Goal: Ask a question: Seek information or help from site administrators or community

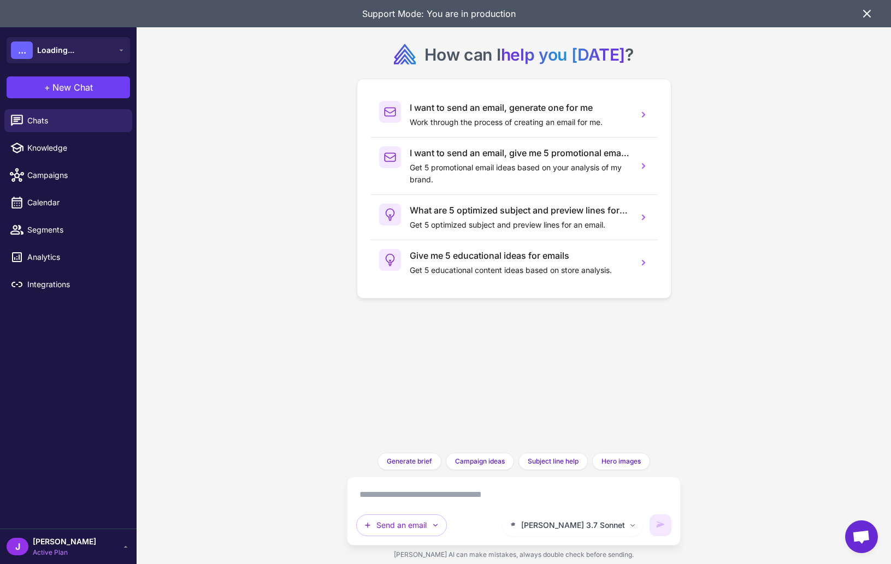
click at [868, 13] on icon at bounding box center [867, 13] width 7 height 7
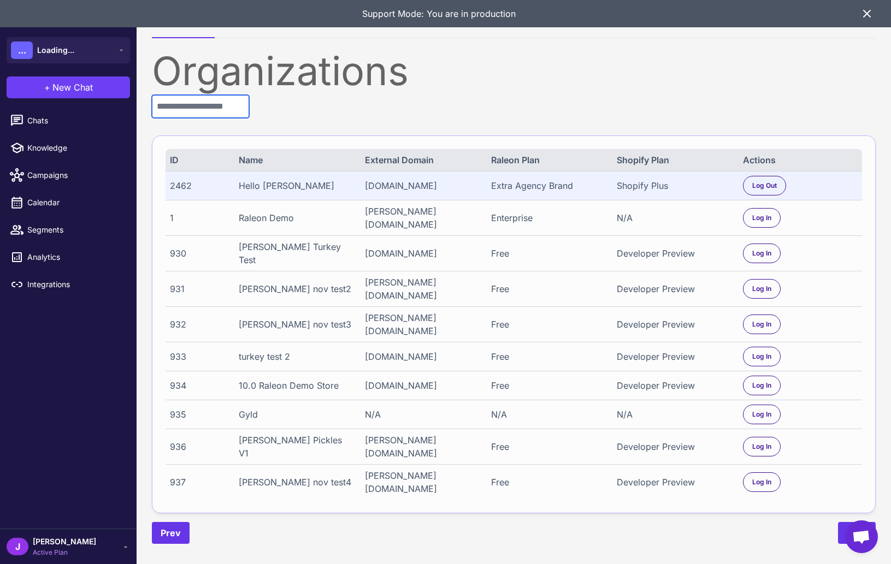
click at [221, 110] on input "text" at bounding box center [200, 106] width 97 height 23
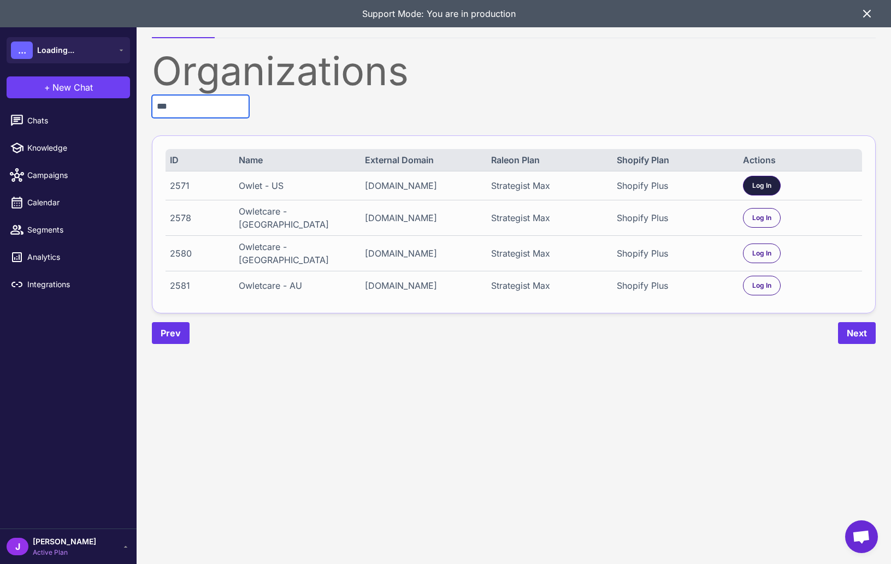
type input "***"
click at [765, 184] on span "Log In" at bounding box center [761, 186] width 19 height 10
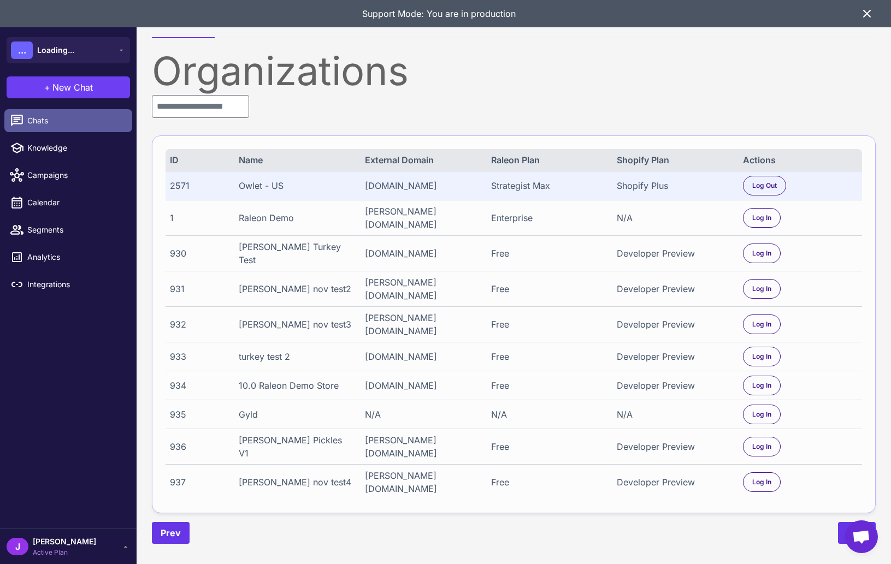
click at [41, 114] on link "Chats" at bounding box center [68, 120] width 128 height 23
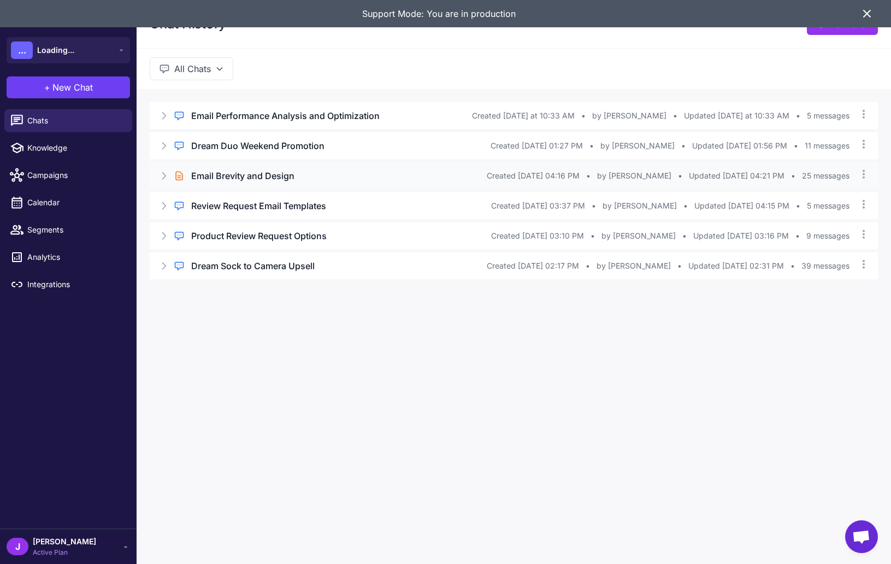
click at [166, 175] on icon at bounding box center [163, 175] width 11 height 11
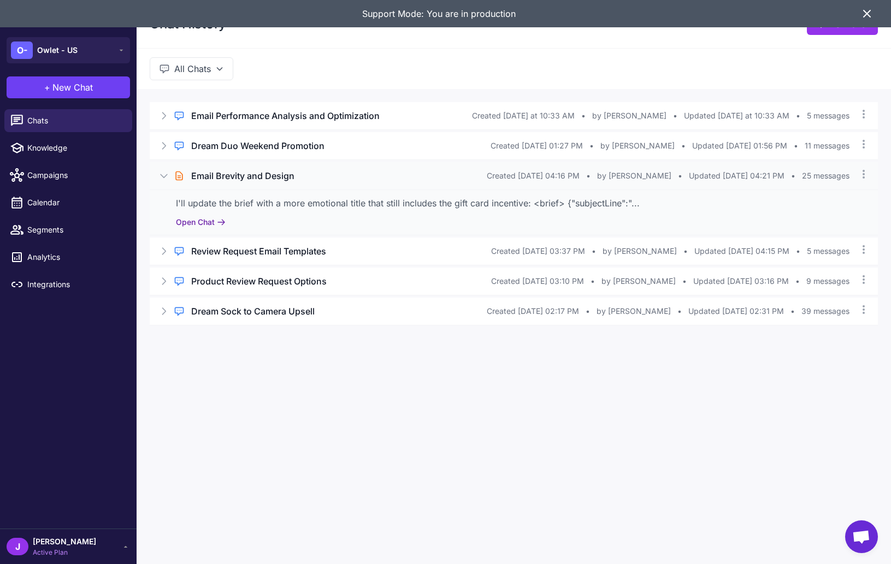
click at [209, 225] on button "Open Chat" at bounding box center [201, 222] width 50 height 12
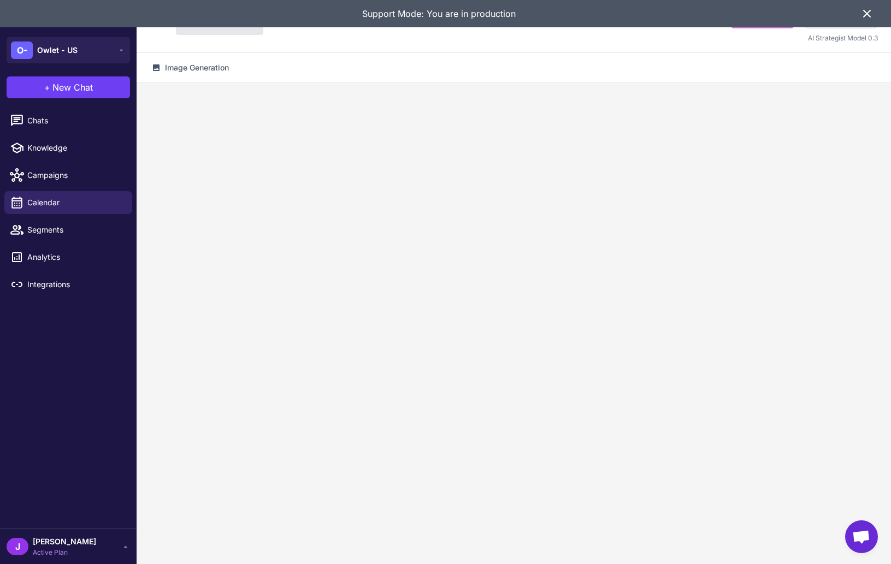
drag, startPoint x: 869, startPoint y: 14, endPoint x: 864, endPoint y: 17, distance: 6.4
click at [864, 16] on icon at bounding box center [866, 13] width 13 height 13
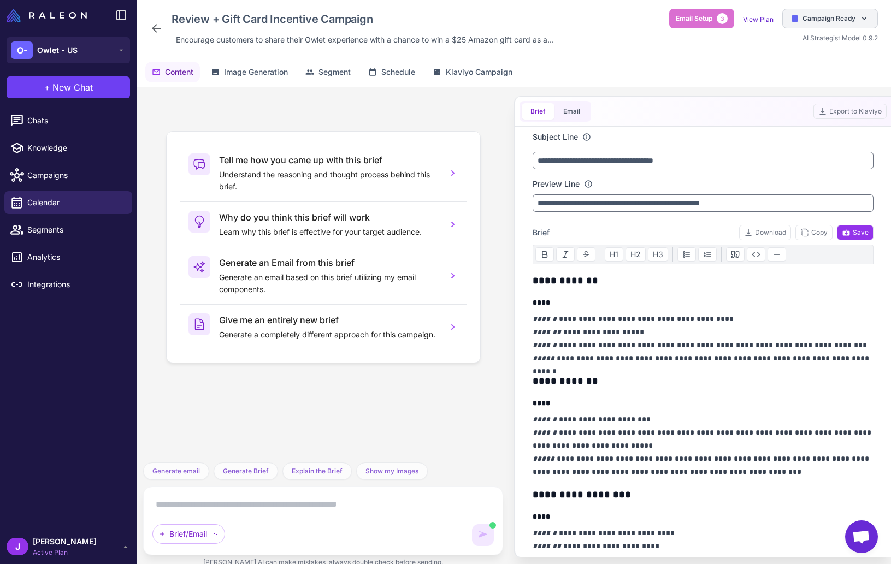
scroll to position [2645, 0]
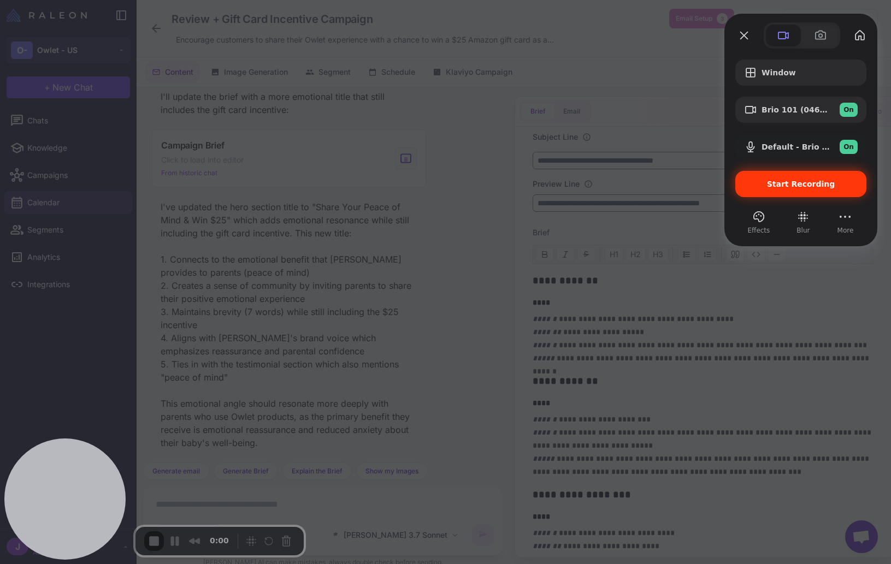
click at [802, 188] on span "Start Recording" at bounding box center [801, 184] width 68 height 9
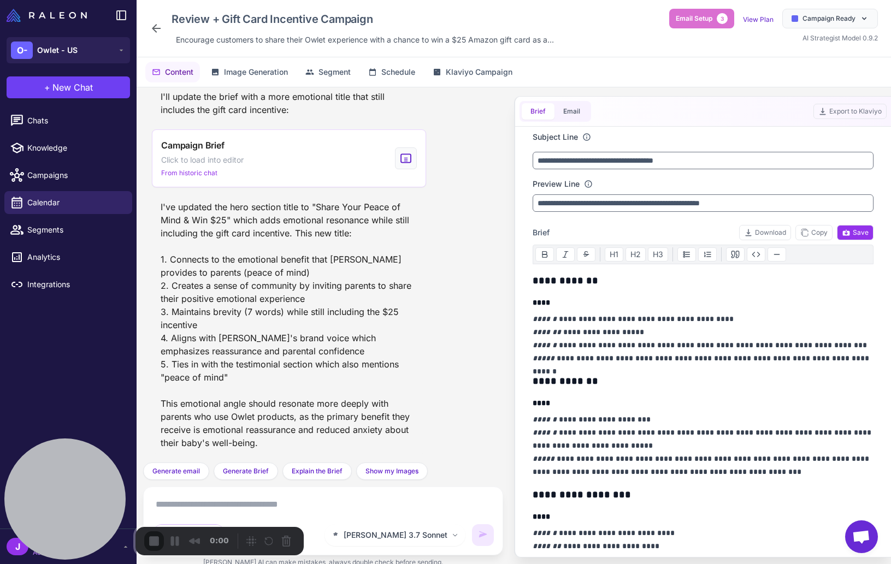
click at [565, 111] on button "Email" at bounding box center [572, 111] width 34 height 16
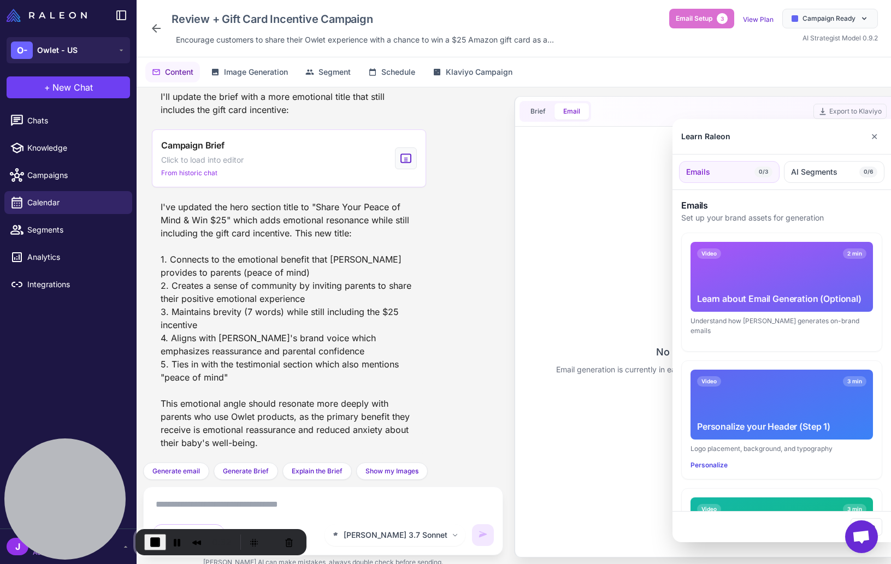
click at [531, 112] on div at bounding box center [445, 282] width 891 height 564
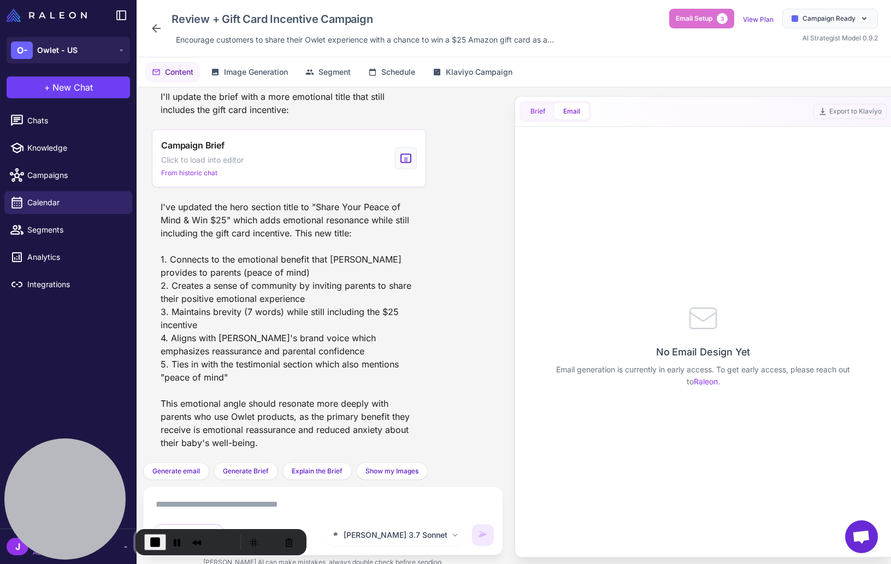
click at [529, 110] on button "Brief" at bounding box center [538, 111] width 33 height 16
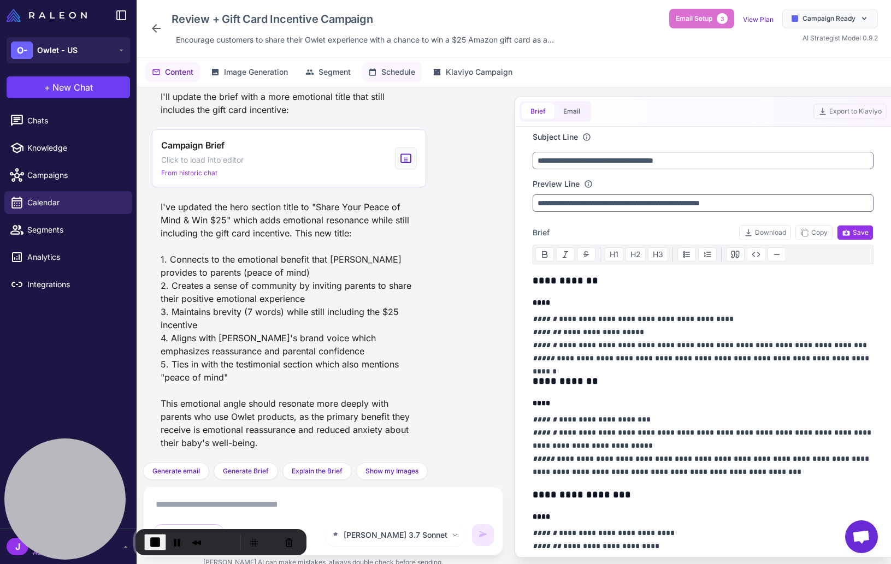
click at [399, 68] on span "Schedule" at bounding box center [398, 72] width 34 height 12
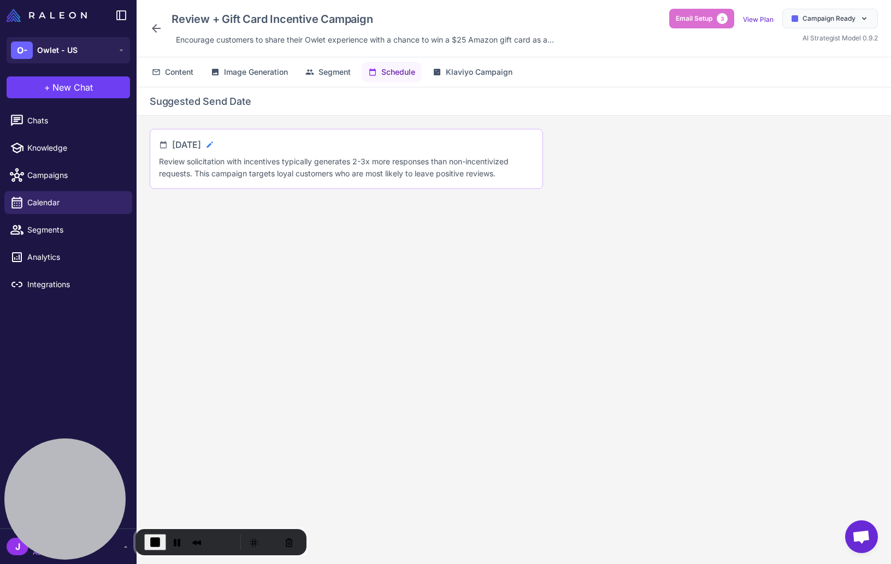
click at [213, 145] on icon at bounding box center [210, 144] width 6 height 6
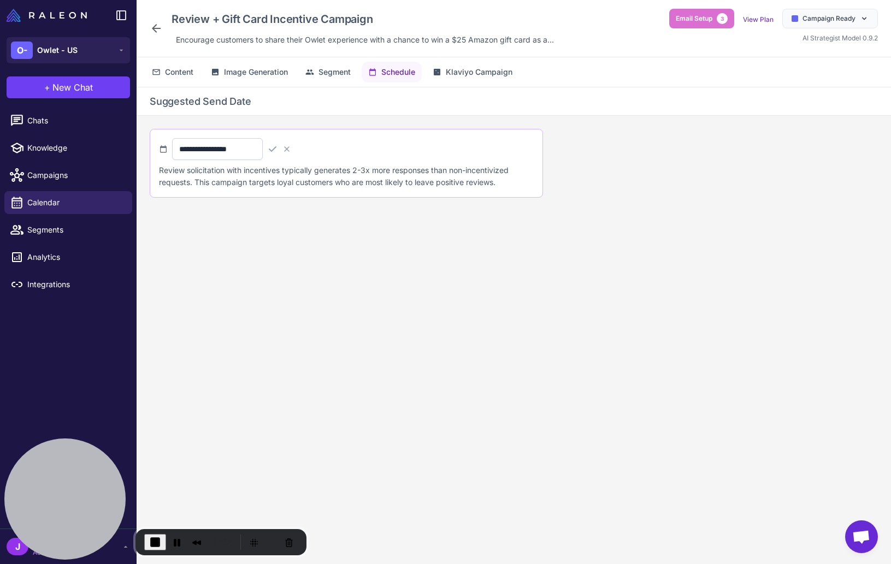
drag, startPoint x: 310, startPoint y: 148, endPoint x: 301, endPoint y: 156, distance: 12.8
click at [310, 148] on div "**********" at bounding box center [346, 149] width 375 height 22
click at [291, 154] on div "**********" at bounding box center [231, 149] width 119 height 22
click at [306, 148] on div "**********" at bounding box center [346, 149] width 375 height 22
click at [290, 149] on icon at bounding box center [286, 148] width 5 height 5
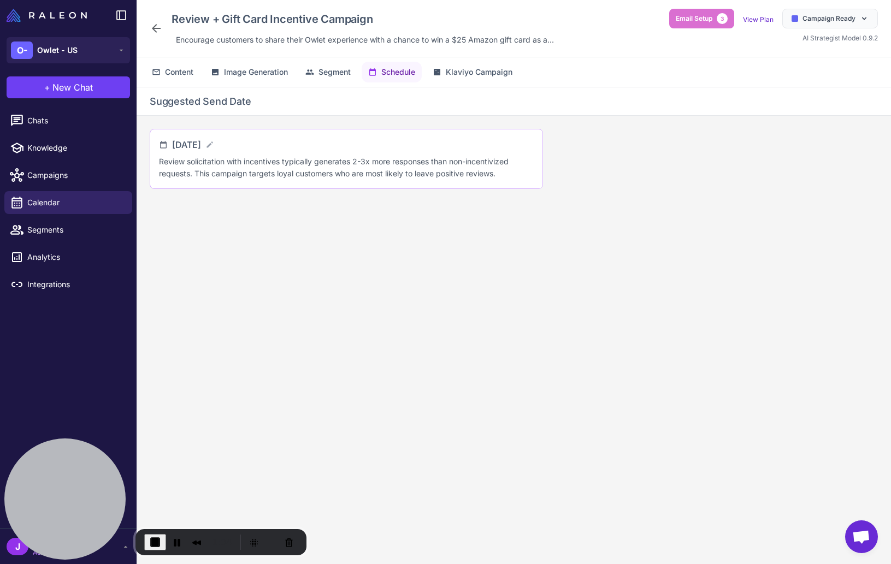
drag, startPoint x: 325, startPoint y: 252, endPoint x: 167, endPoint y: 246, distance: 158.0
click at [325, 252] on div "Suggested Send Date [DATE] Review solicitation with incentives typically genera…" at bounding box center [514, 334] width 754 height 494
click at [19, 122] on icon at bounding box center [17, 121] width 14 height 14
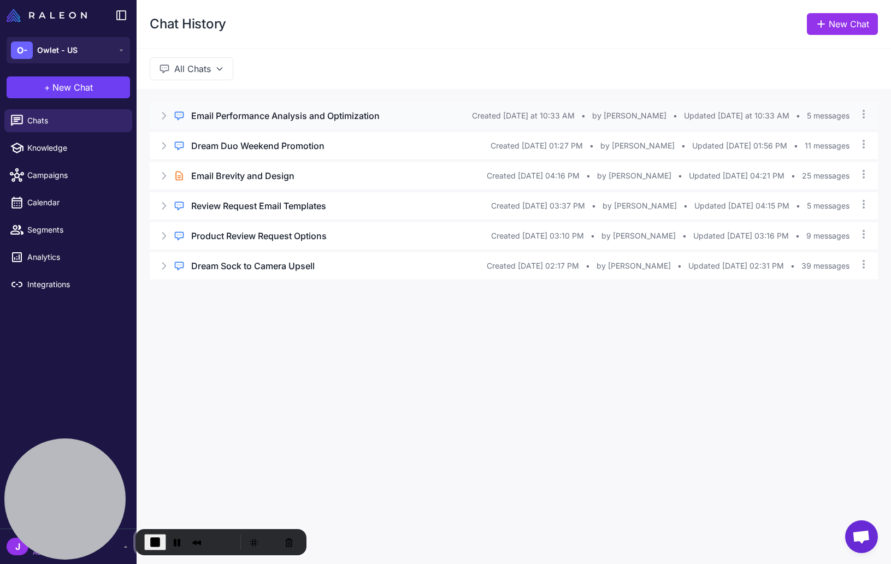
click at [161, 114] on icon at bounding box center [163, 115] width 11 height 11
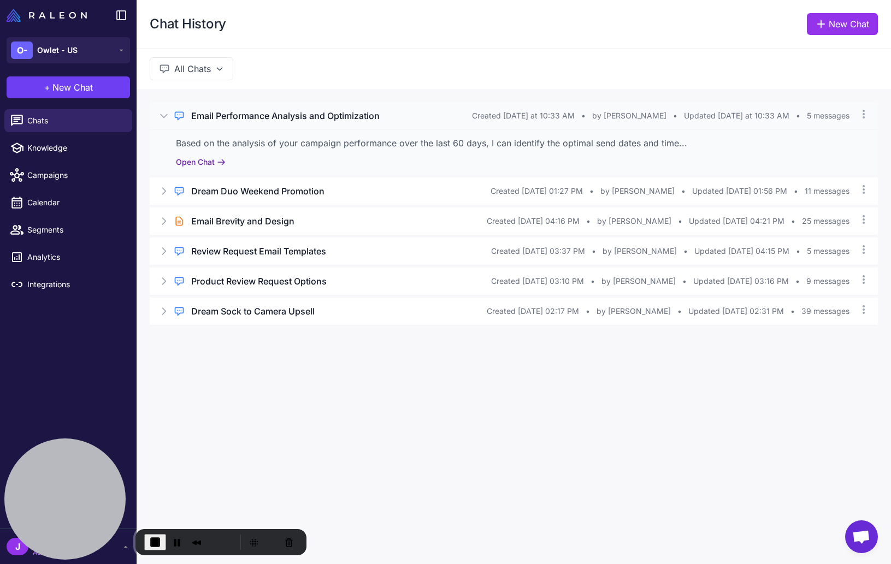
click at [197, 157] on button "Open Chat" at bounding box center [201, 162] width 50 height 12
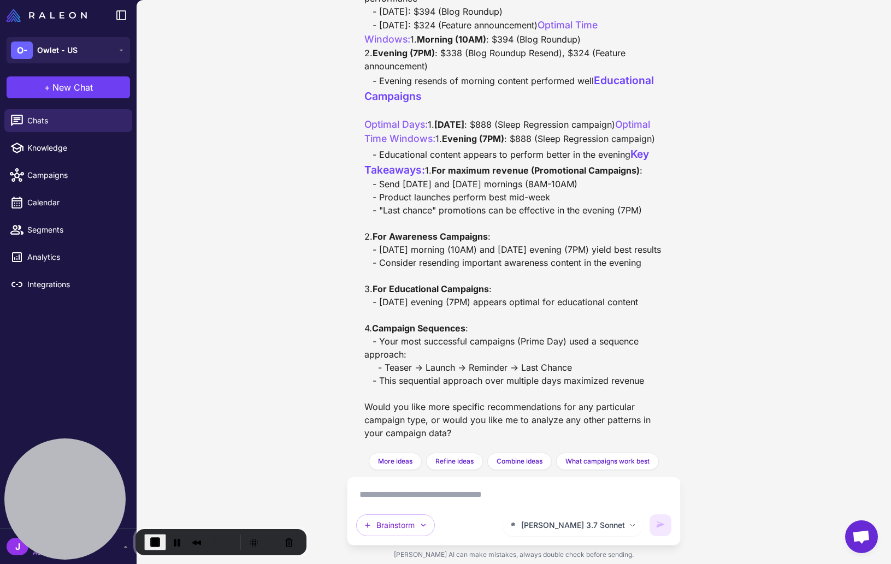
scroll to position [748, 0]
drag, startPoint x: 476, startPoint y: 238, endPoint x: 485, endPoint y: 238, distance: 8.2
click at [485, 238] on div "Based on the analysis of your campaign performance over the last 60 days, I can…" at bounding box center [513, 59] width 299 height 762
click at [464, 237] on div "Based on the analysis of your campaign performance over the last 60 days, I can…" at bounding box center [513, 59] width 299 height 762
click at [463, 237] on div "Based on the analysis of your campaign performance over the last 60 days, I can…" at bounding box center [513, 59] width 299 height 762
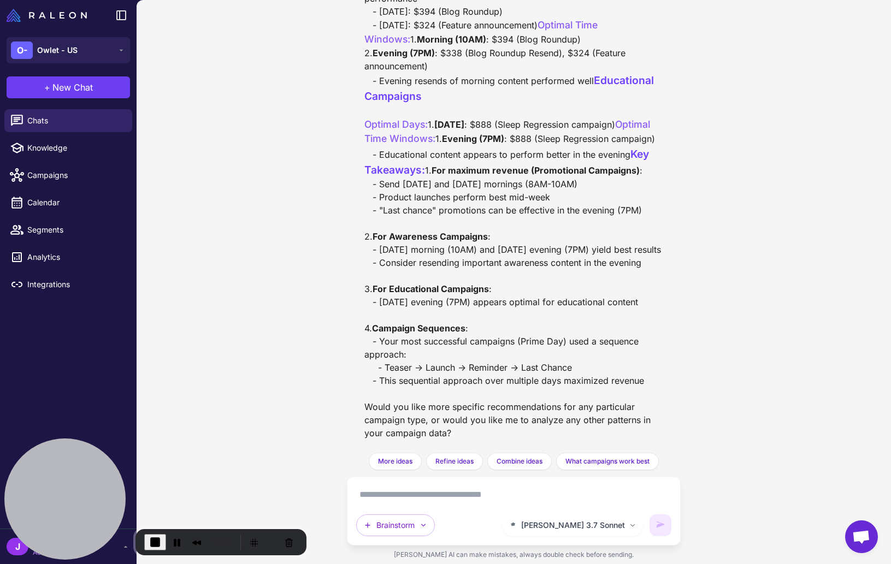
click at [481, 231] on strong "For Awareness Campaigns" at bounding box center [430, 236] width 115 height 11
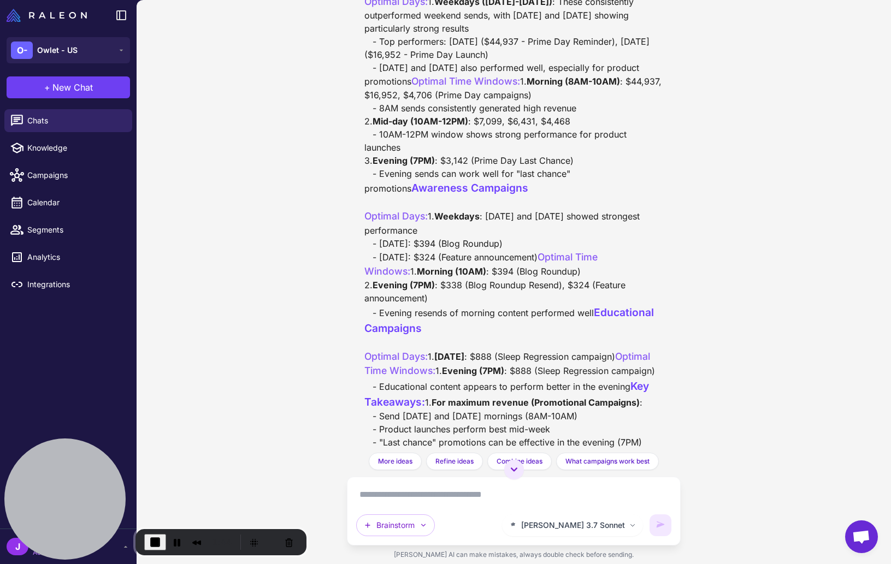
scroll to position [310, 0]
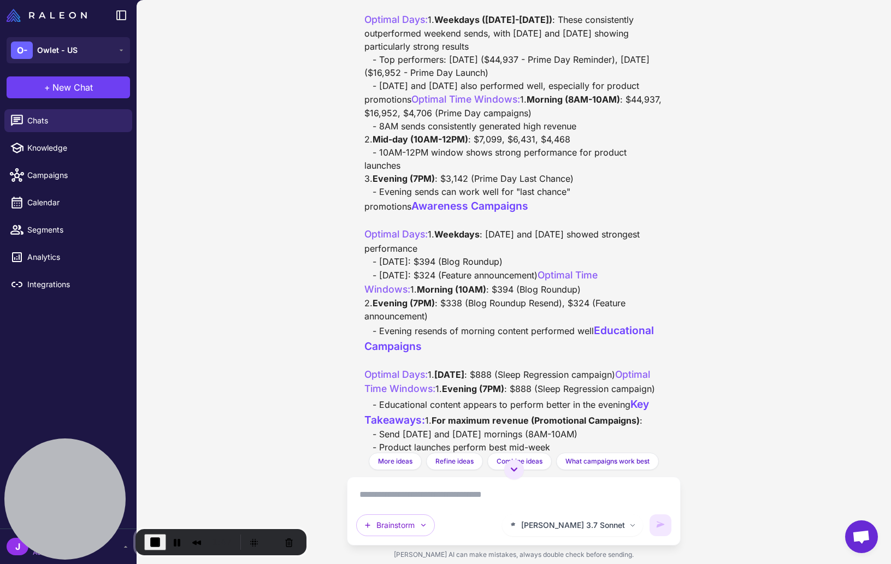
drag, startPoint x: 372, startPoint y: 149, endPoint x: 468, endPoint y: 151, distance: 96.2
click at [468, 151] on div "Based on the analysis of your campaign performance over the last 60 days, I can…" at bounding box center [513, 309] width 299 height 762
drag, startPoint x: 468, startPoint y: 151, endPoint x: 406, endPoint y: 152, distance: 61.7
click at [370, 152] on div "Based on the analysis of your campaign performance over the last 60 days, I can…" at bounding box center [513, 309] width 299 height 762
click at [527, 105] on strong "Morning (8AM-10AM)" at bounding box center [573, 99] width 93 height 11
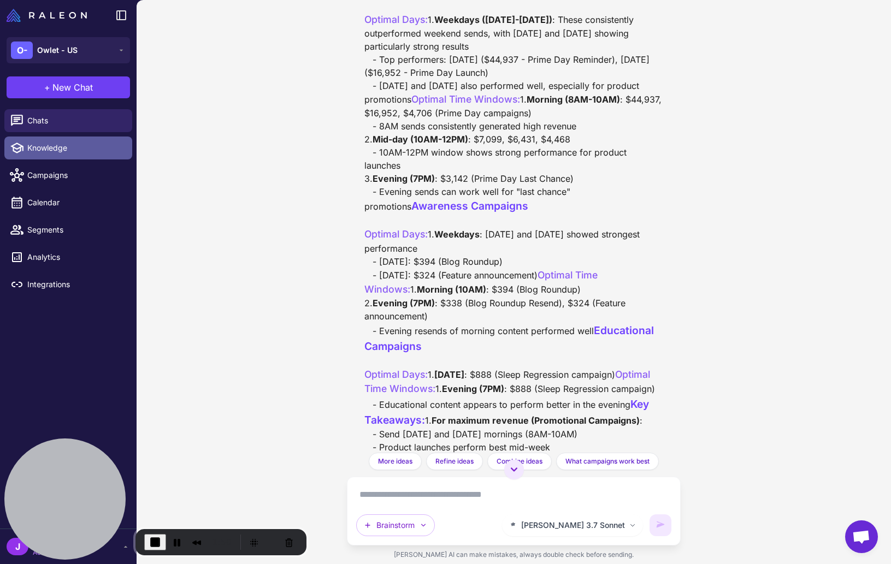
click at [50, 152] on span "Knowledge" at bounding box center [75, 148] width 96 height 12
select select
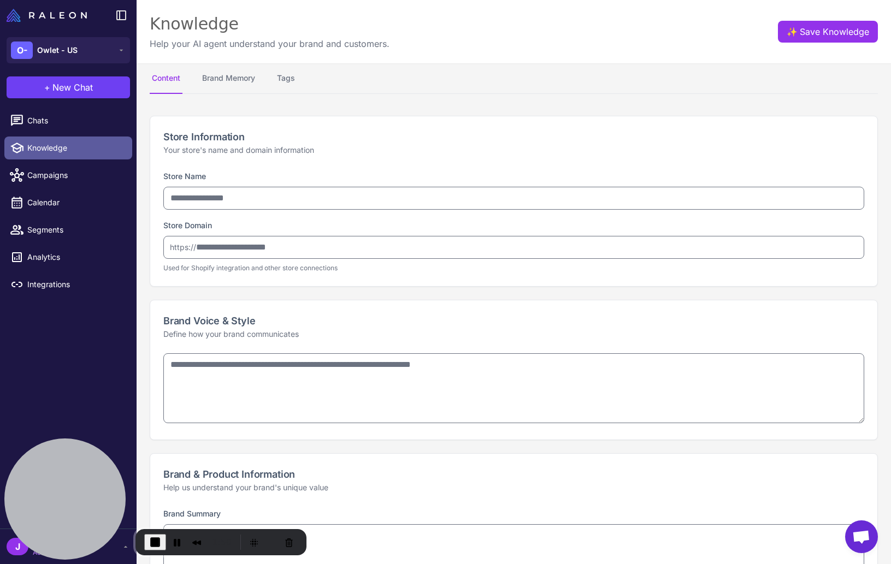
type input "**********"
type textarea "**********"
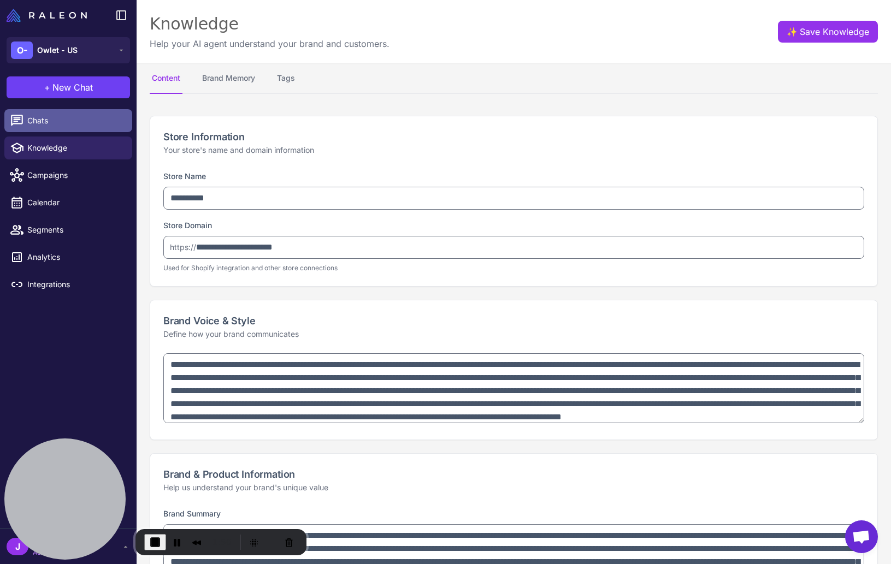
type textarea "**********"
click at [37, 120] on span "Chats" at bounding box center [75, 121] width 96 height 12
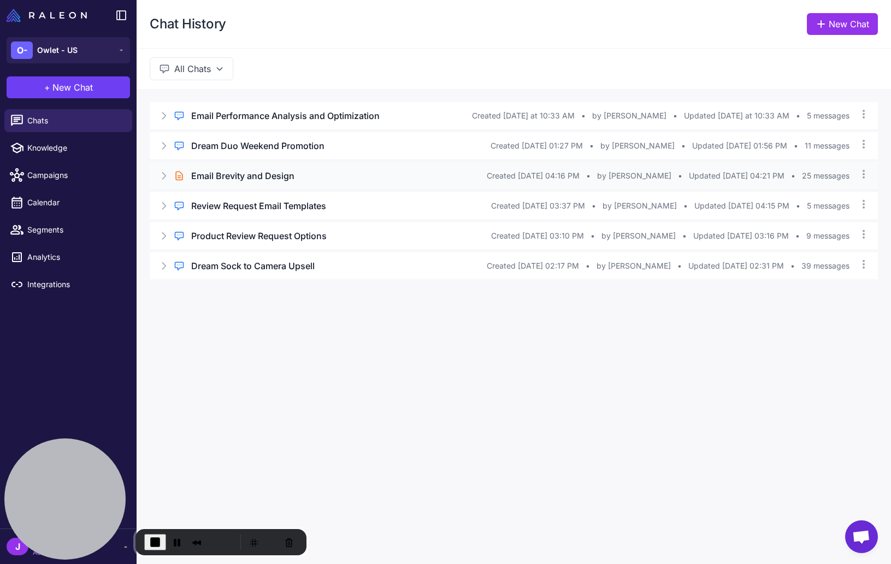
click at [164, 174] on icon at bounding box center [164, 176] width 3 height 7
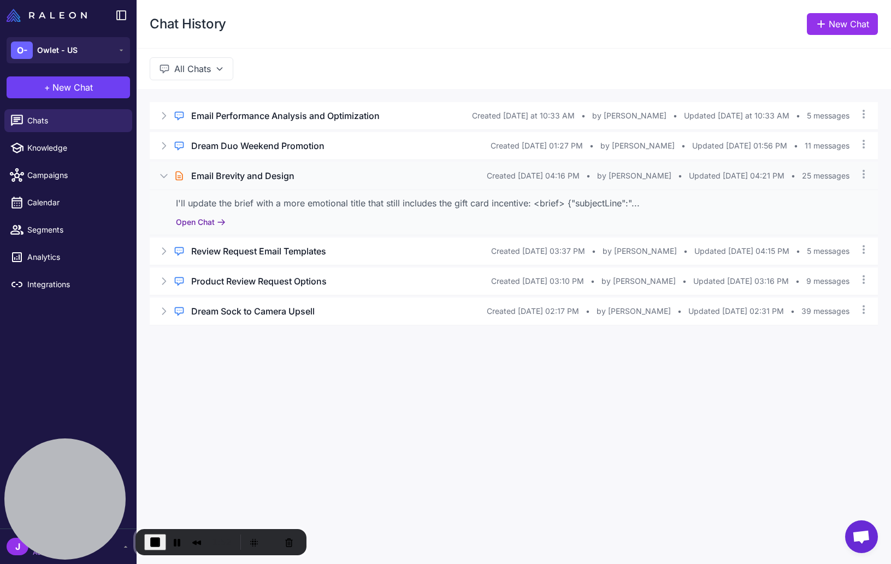
click at [202, 223] on button "Open Chat" at bounding box center [201, 222] width 50 height 12
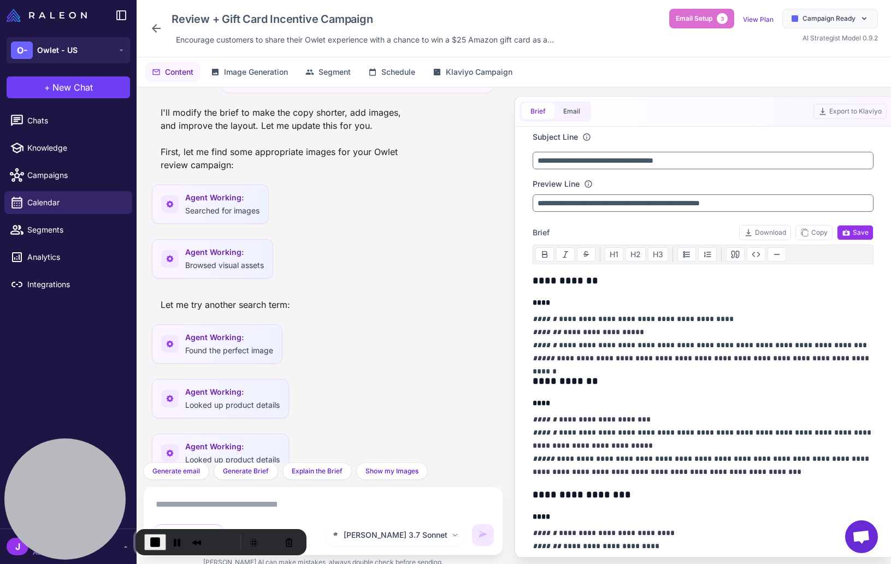
scroll to position [2645, 0]
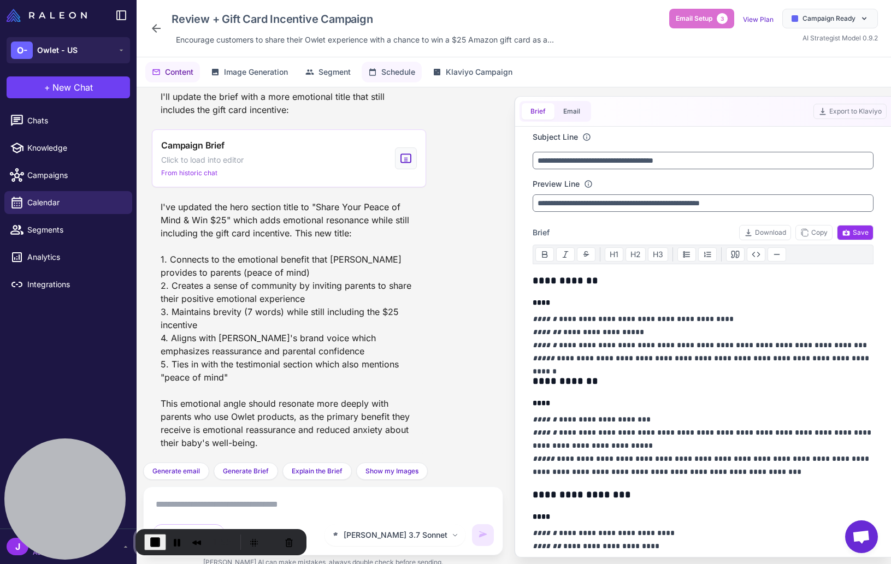
click at [376, 70] on icon at bounding box center [372, 71] width 7 height 7
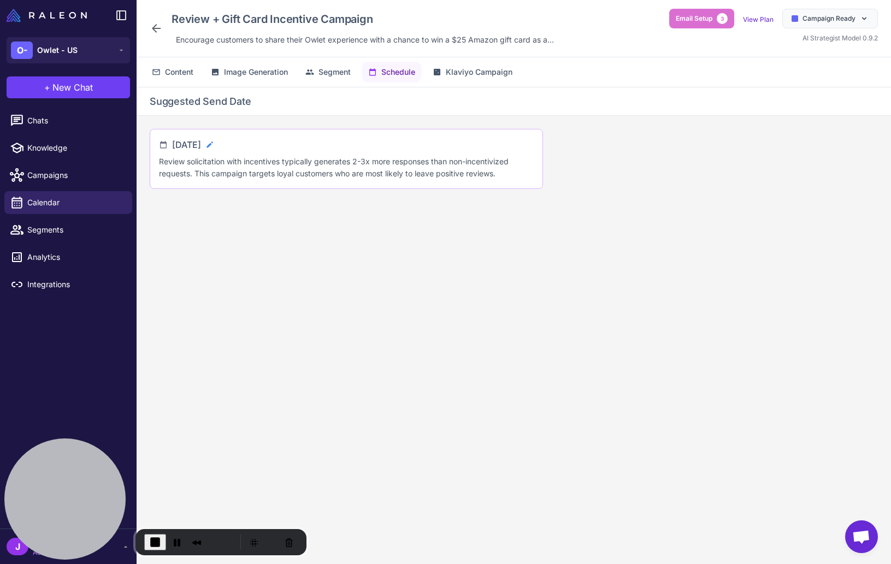
click at [214, 144] on icon at bounding box center [209, 144] width 9 height 9
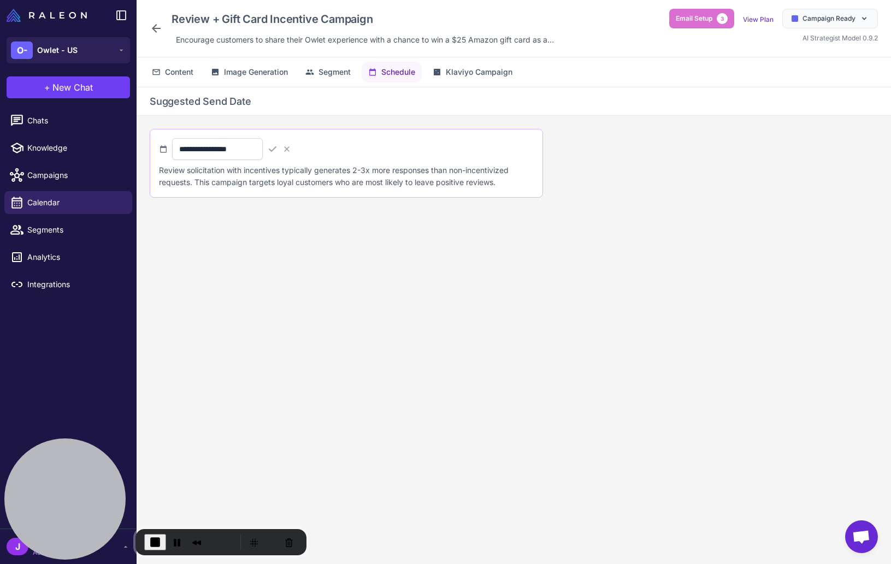
click at [255, 259] on div "**********" at bounding box center [514, 334] width 754 height 494
click at [376, 182] on p "Review solicitation with incentives typically generates 2-3x more responses tha…" at bounding box center [346, 176] width 375 height 24
drag, startPoint x: 390, startPoint y: 182, endPoint x: 389, endPoint y: 188, distance: 6.0
click at [390, 182] on p "Review solicitation with incentives typically generates 2-3x more responses tha…" at bounding box center [346, 176] width 375 height 24
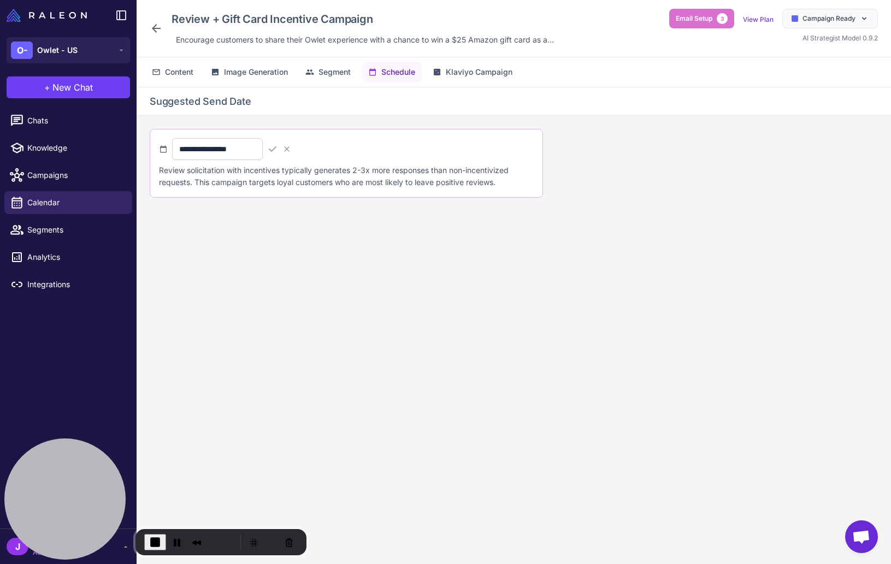
click at [317, 178] on p "Review solicitation with incentives typically generates 2-3x more responses tha…" at bounding box center [346, 176] width 375 height 24
click at [54, 122] on span "Chats" at bounding box center [75, 121] width 96 height 12
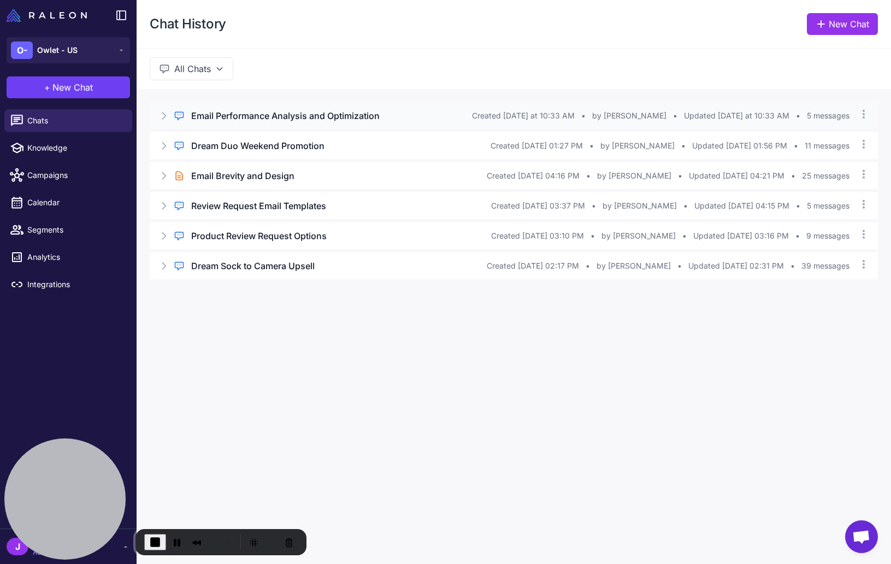
click at [164, 116] on icon at bounding box center [164, 116] width 3 height 7
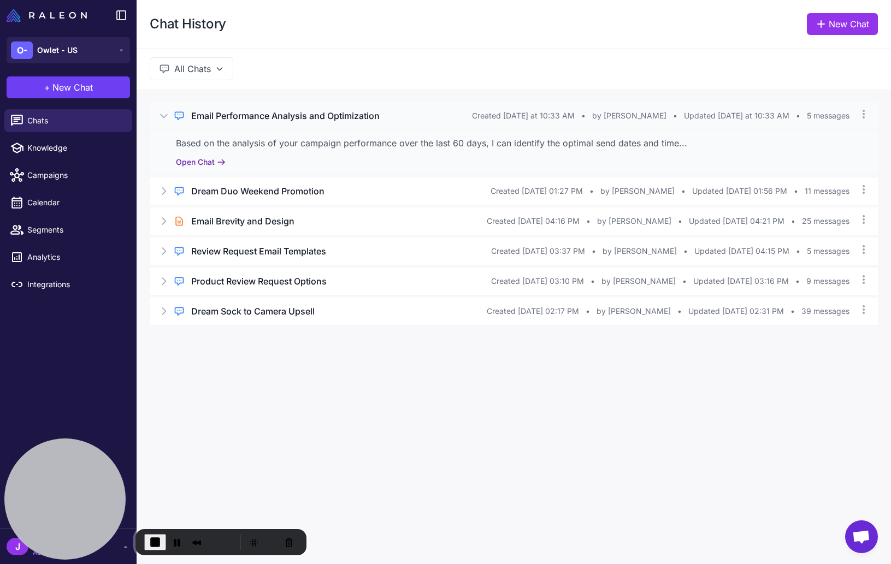
click at [207, 164] on button "Open Chat" at bounding box center [201, 162] width 50 height 12
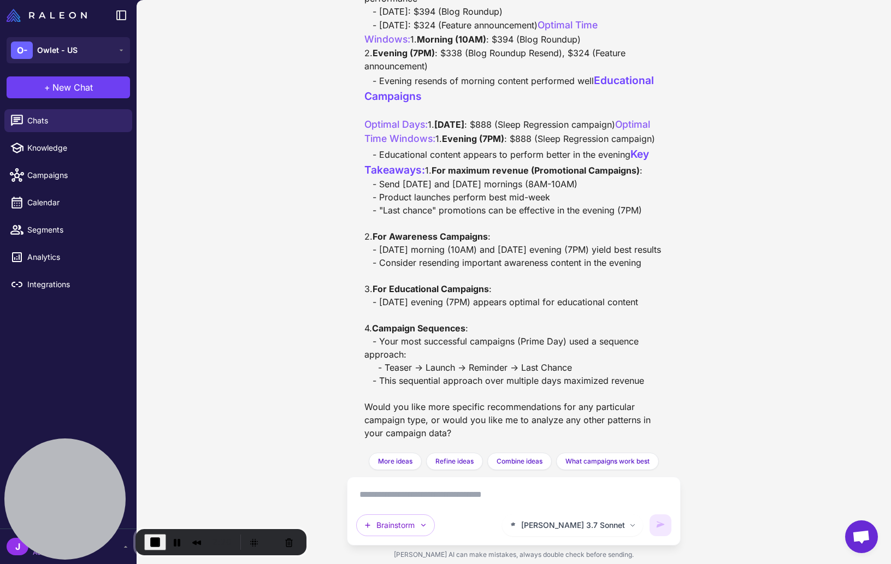
scroll to position [748, 0]
drag, startPoint x: 459, startPoint y: 233, endPoint x: 467, endPoint y: 231, distance: 7.4
click at [467, 231] on div "Based on the analysis of your campaign performance over the last 60 days, I can…" at bounding box center [513, 59] width 299 height 762
drag, startPoint x: 467, startPoint y: 231, endPoint x: 458, endPoint y: 243, distance: 14.4
click at [465, 232] on div "Based on the analysis of your campaign performance over the last 60 days, I can…" at bounding box center [513, 59] width 299 height 762
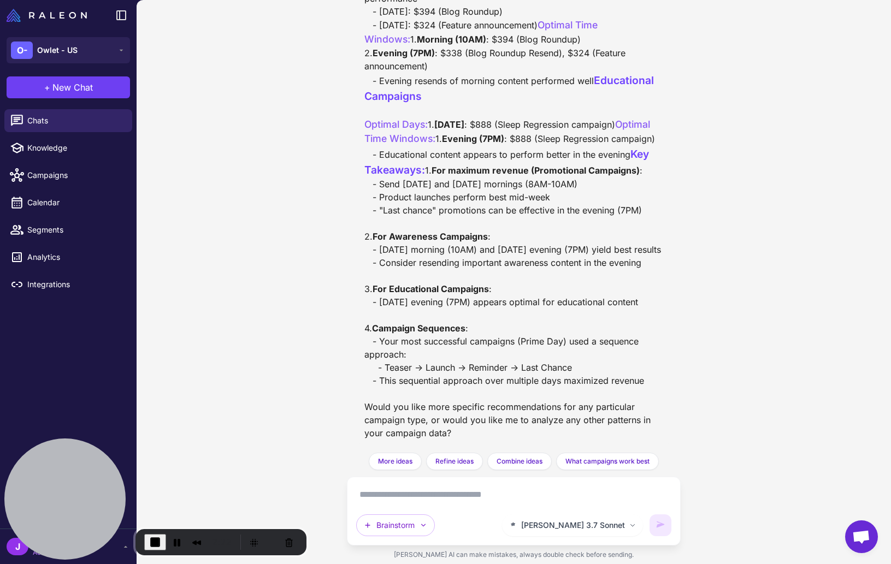
click at [458, 243] on div "Based on the analysis of your campaign performance over the last 60 days, I can…" at bounding box center [513, 59] width 299 height 762
drag, startPoint x: 455, startPoint y: 231, endPoint x: 474, endPoint y: 239, distance: 20.6
click at [474, 239] on div "Based on the analysis of your campaign performance over the last 60 days, I can…" at bounding box center [513, 59] width 299 height 762
drag, startPoint x: 380, startPoint y: 494, endPoint x: 385, endPoint y: 498, distance: 5.9
click at [382, 496] on textarea at bounding box center [514, 494] width 316 height 17
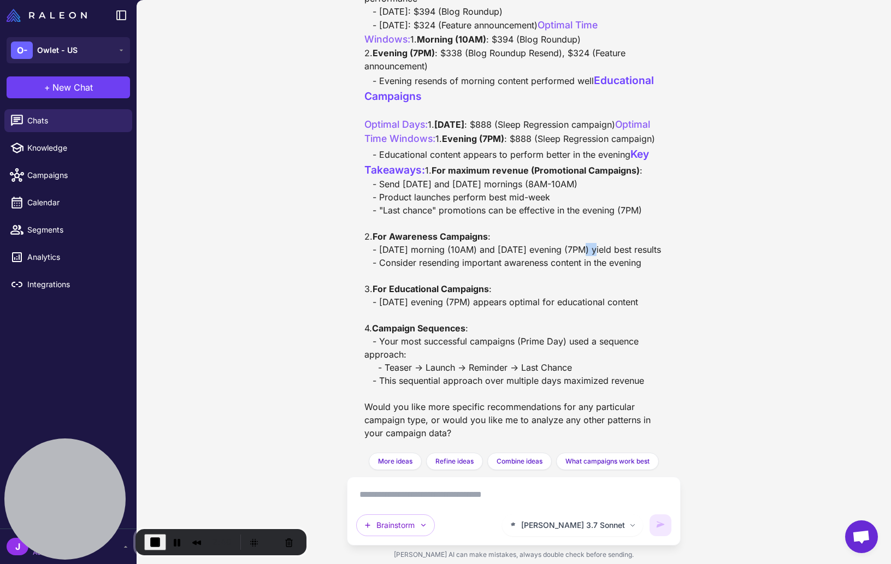
drag, startPoint x: 588, startPoint y: 235, endPoint x: 608, endPoint y: 234, distance: 19.7
click at [608, 234] on div "Based on the analysis of your campaign performance over the last 60 days, I can…" at bounding box center [513, 59] width 299 height 762
click at [155, 542] on span "End Recording" at bounding box center [155, 542] width 13 height 13
